Goal: Find specific page/section: Find specific page/section

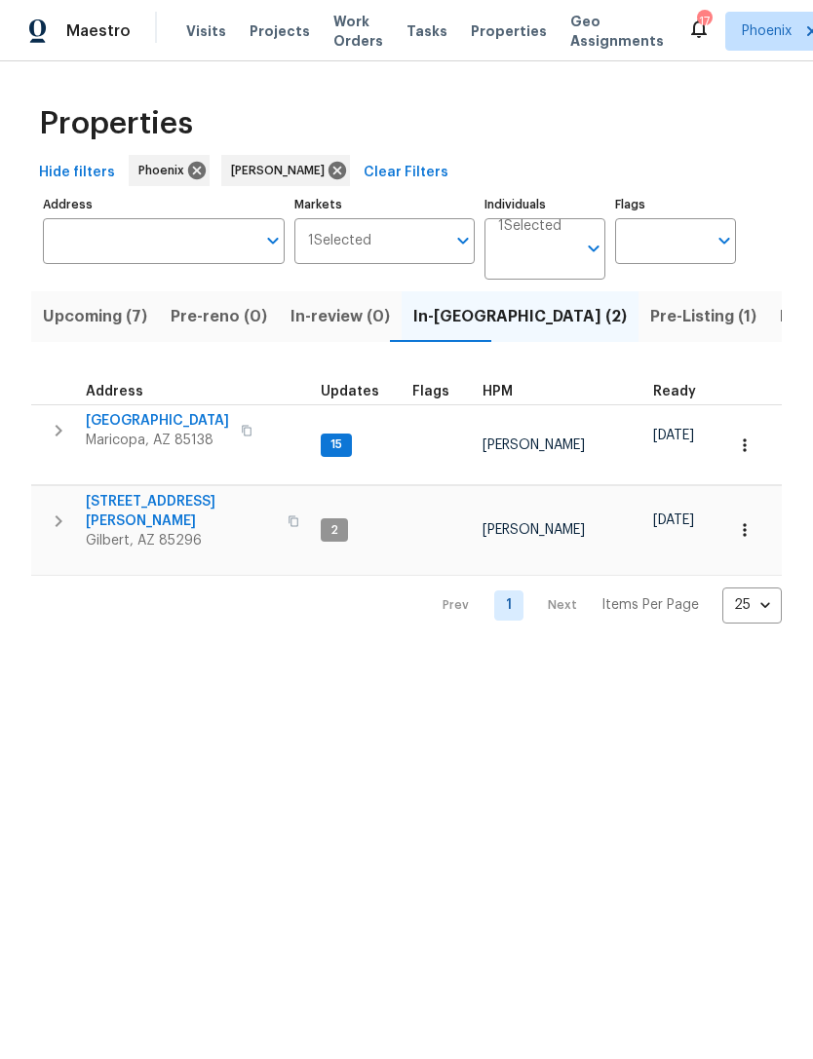
click at [650, 330] on span "Pre-Listing (1)" at bounding box center [703, 316] width 106 height 27
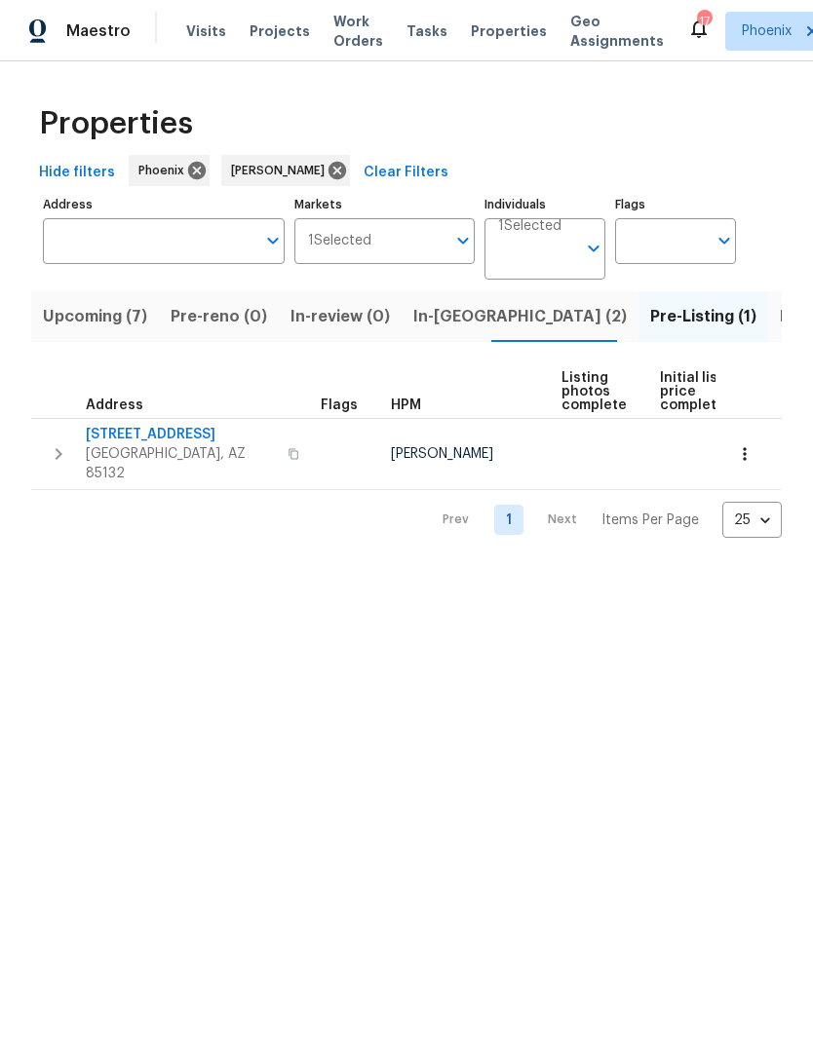
click at [172, 444] on span "11075 E Primrose Ct" at bounding box center [181, 434] width 190 height 19
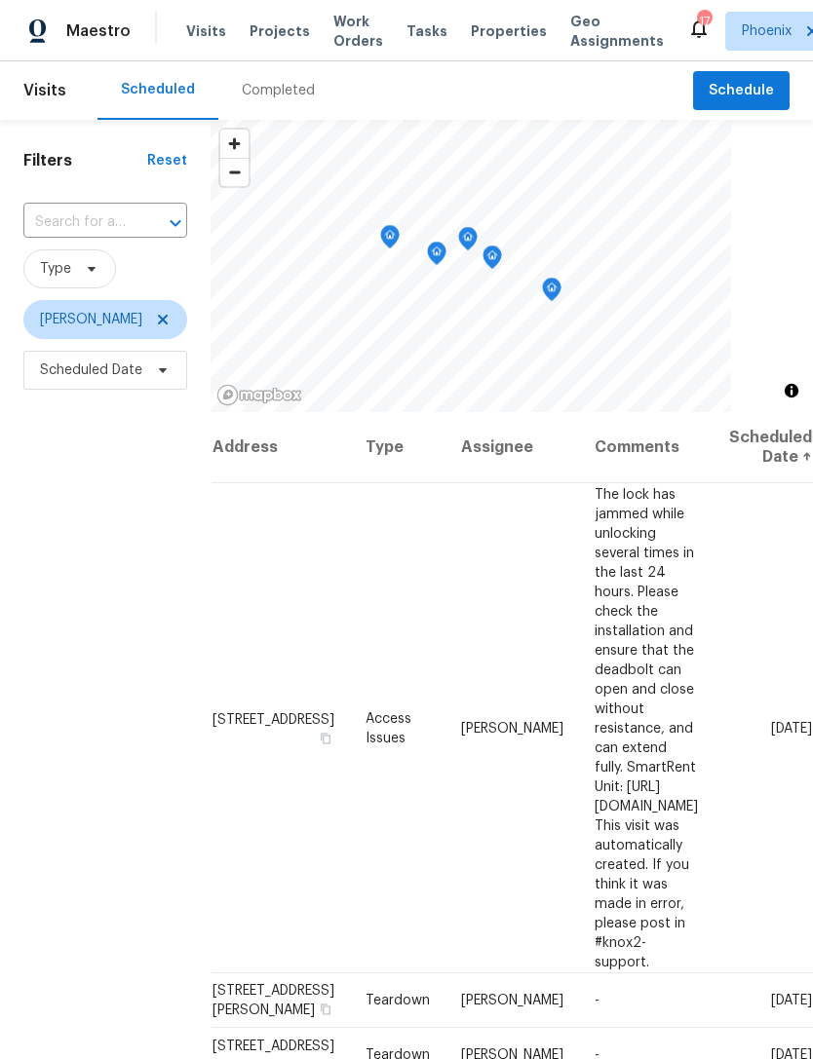
scroll to position [0, 131]
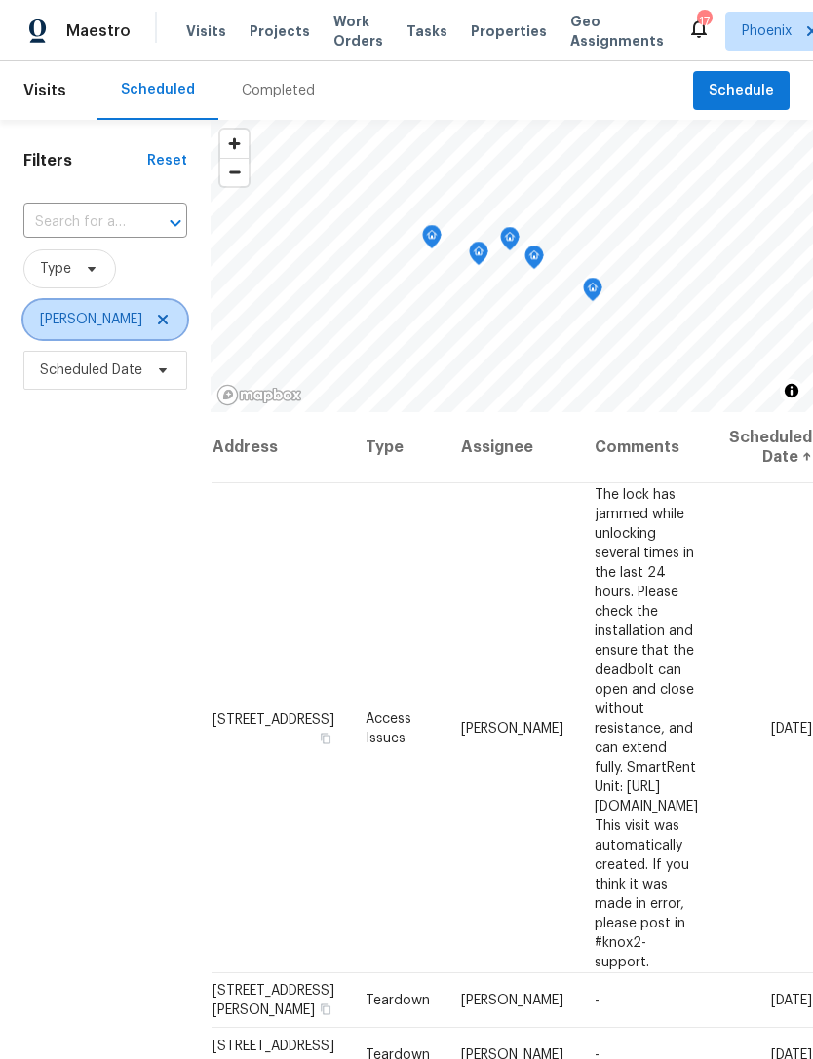
click at [155, 327] on icon at bounding box center [163, 320] width 16 height 16
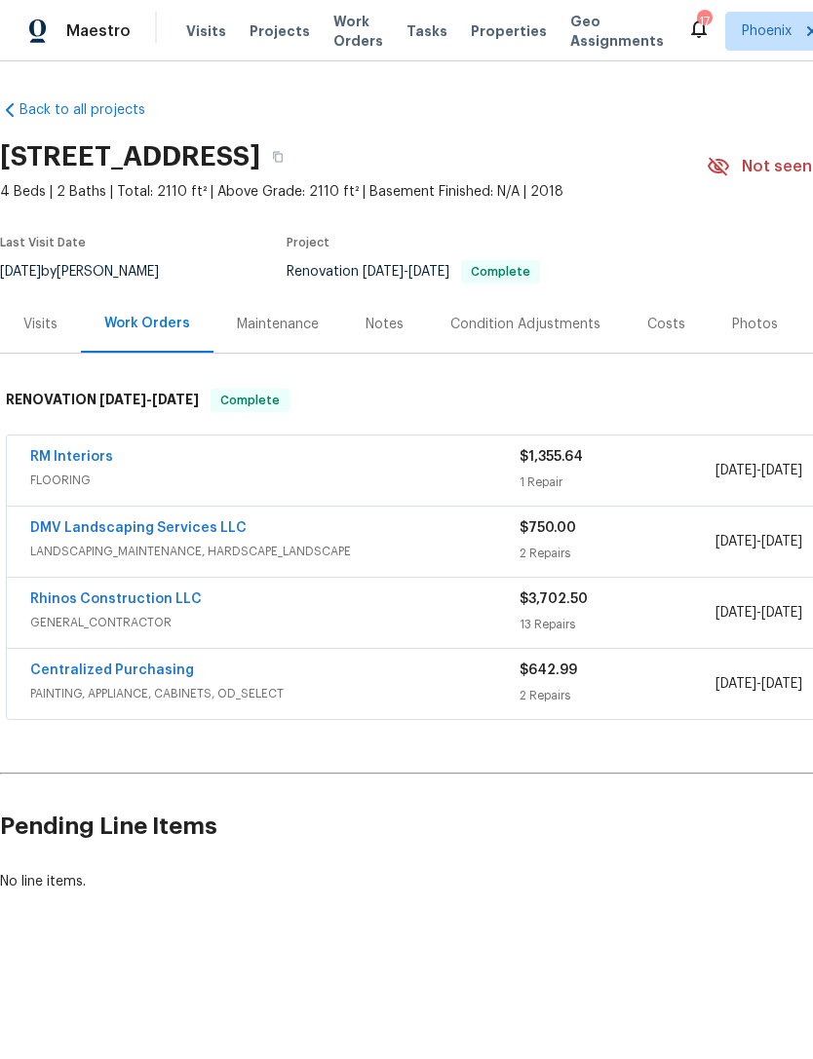
click at [749, 334] on div "Photos" at bounding box center [755, 324] width 46 height 19
